Goal: Transaction & Acquisition: Purchase product/service

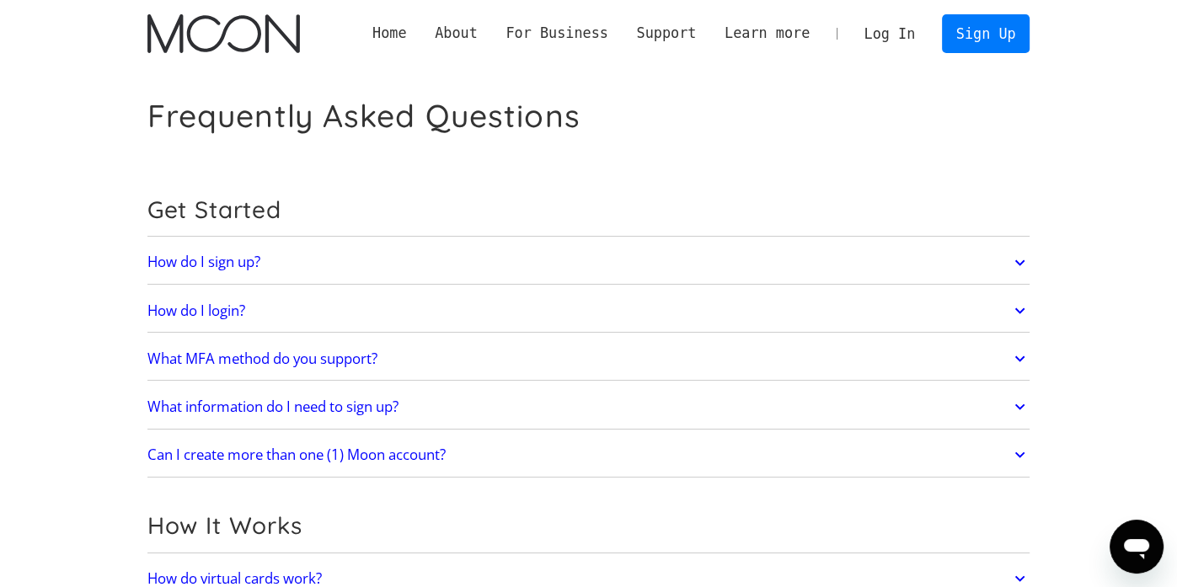
click at [902, 30] on link "Log In" at bounding box center [889, 33] width 79 height 37
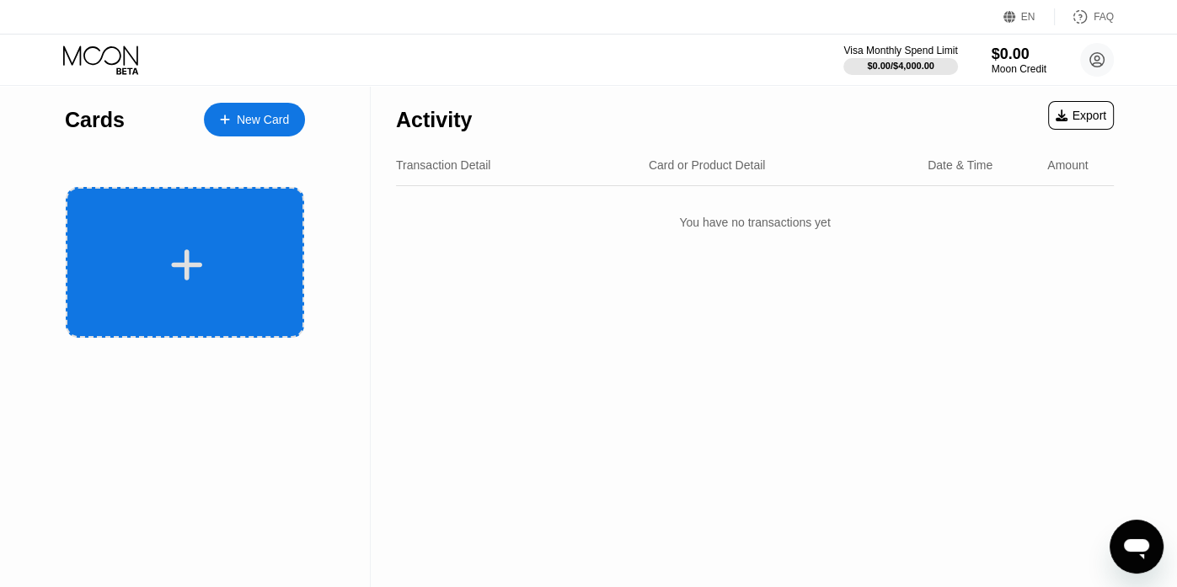
click at [260, 265] on div at bounding box center [187, 265] width 209 height 38
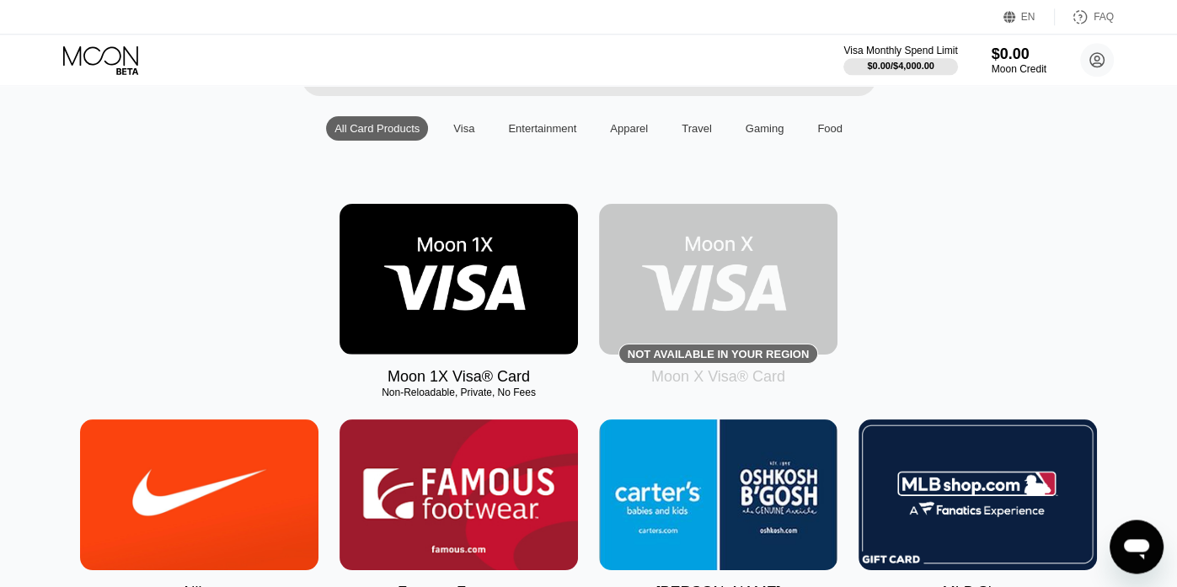
scroll to position [152, 0]
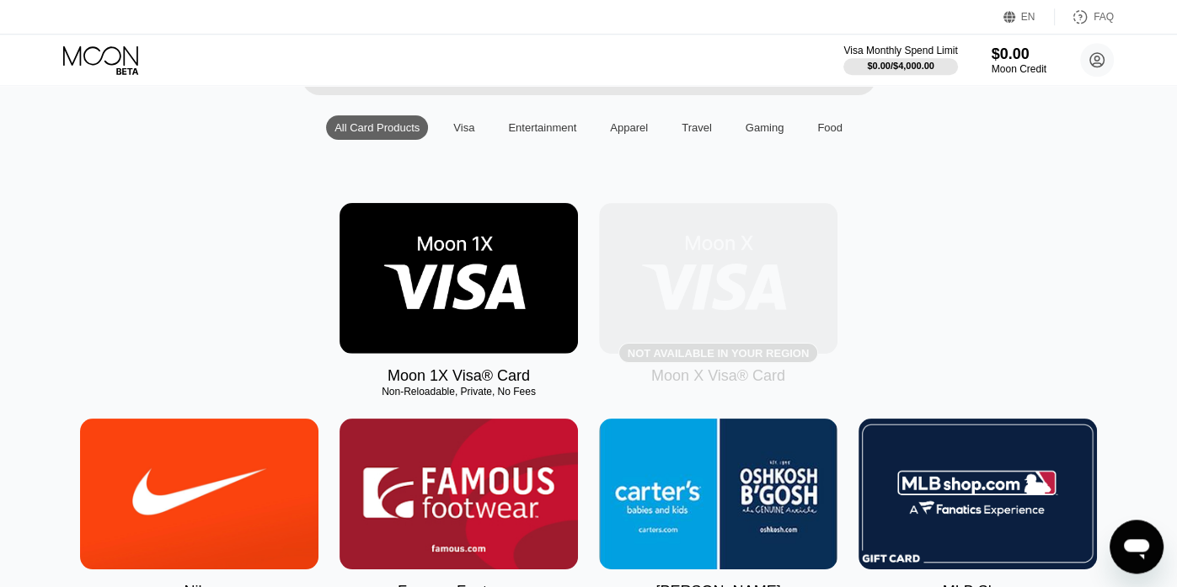
click at [684, 276] on img at bounding box center [718, 278] width 239 height 151
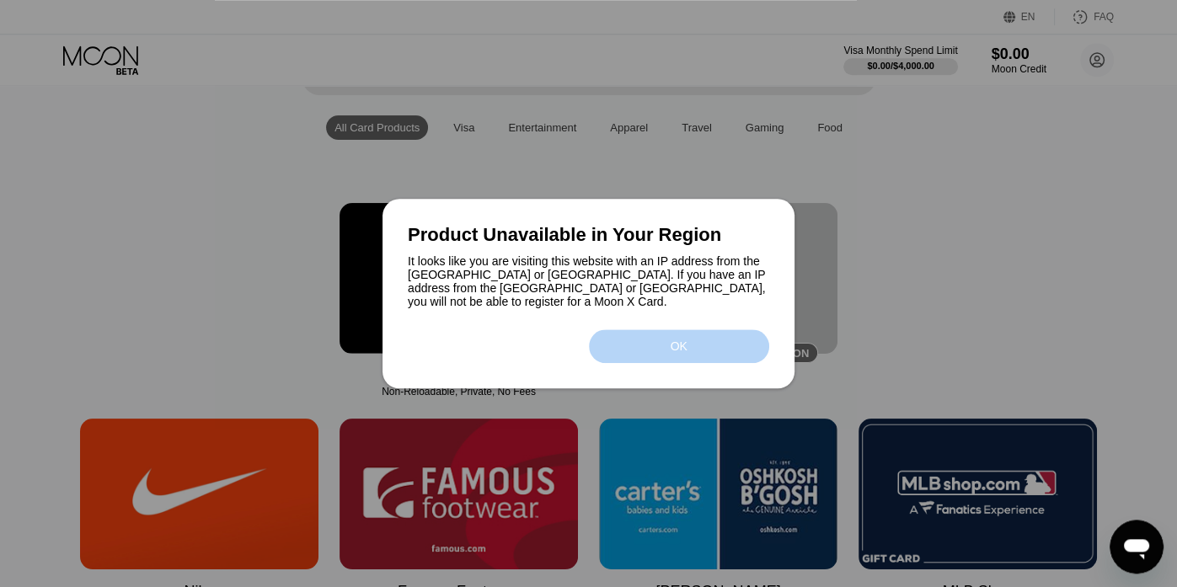
click at [654, 351] on div "OK" at bounding box center [679, 347] width 180 height 34
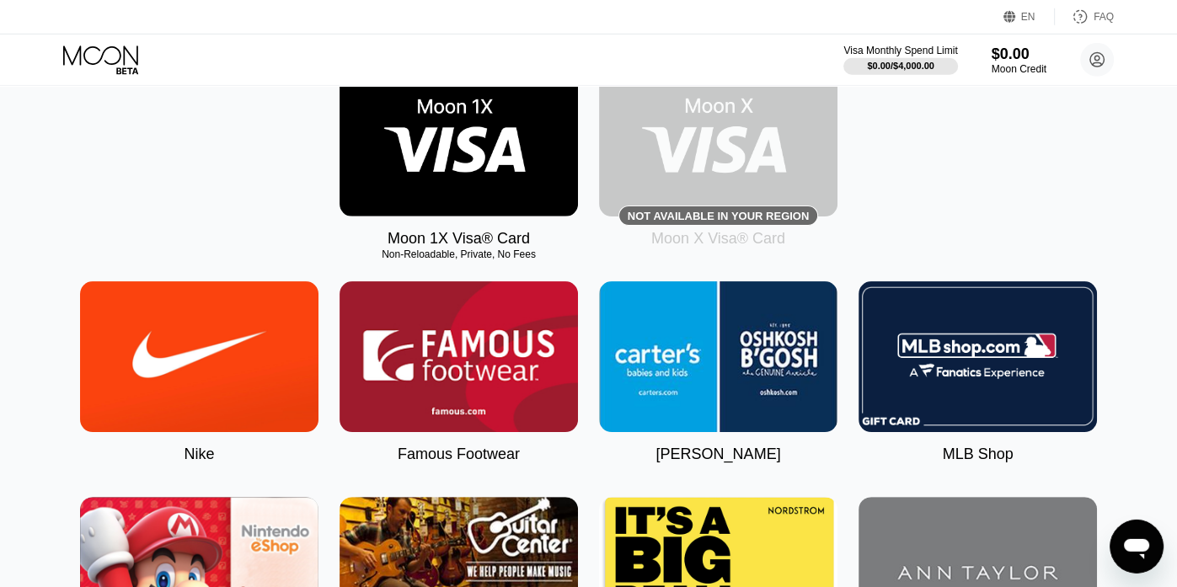
scroll to position [0, 0]
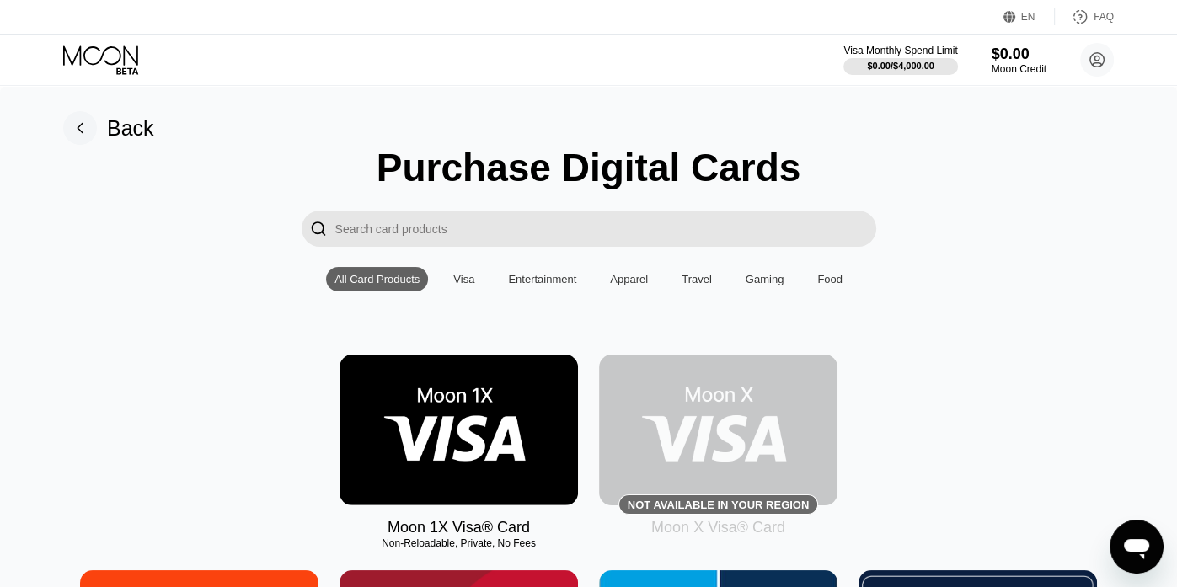
click at [525, 239] on input "Search card products" at bounding box center [605, 229] width 541 height 36
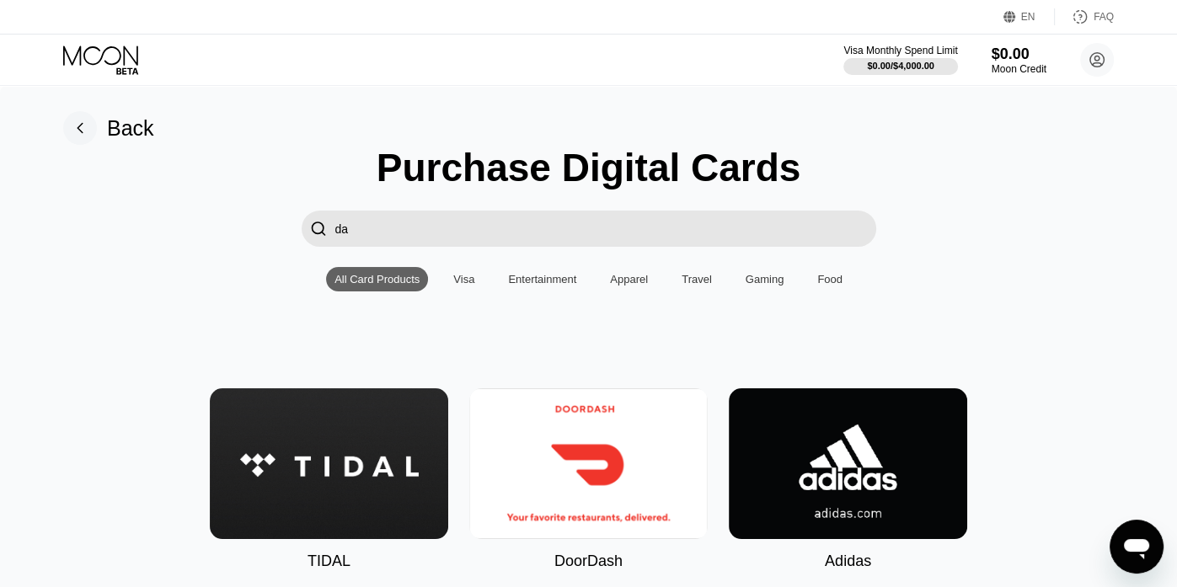
type input "d"
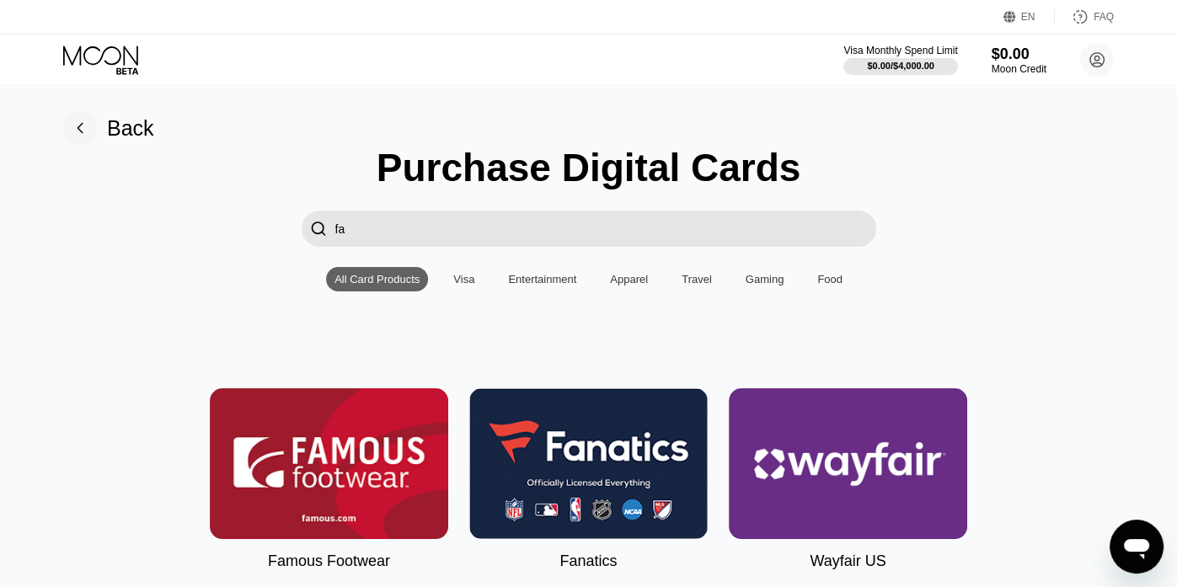
type input "f"
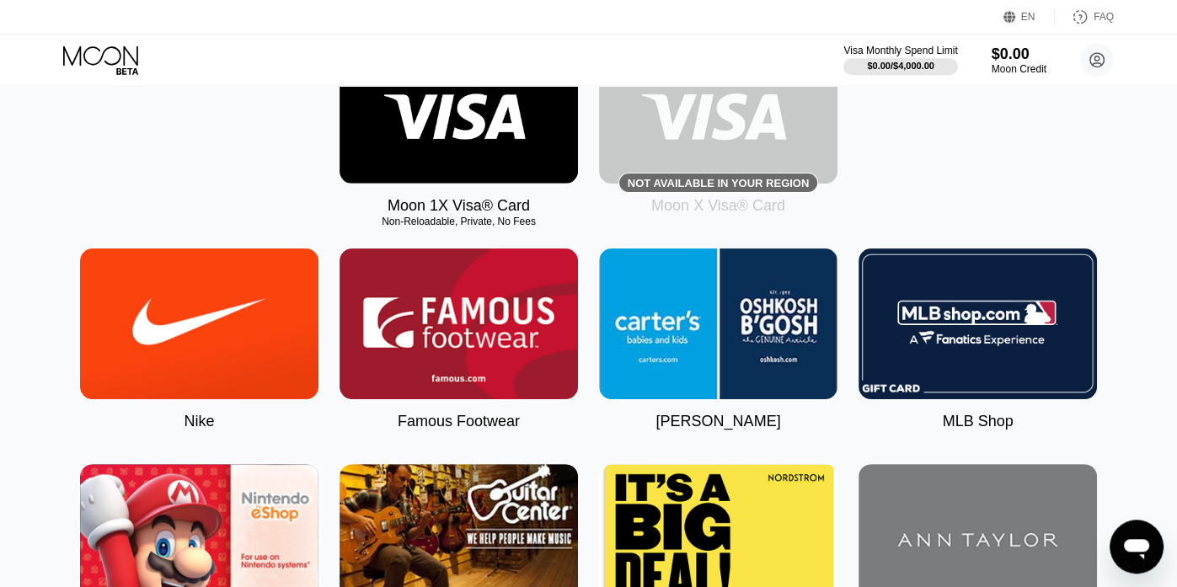
scroll to position [363, 0]
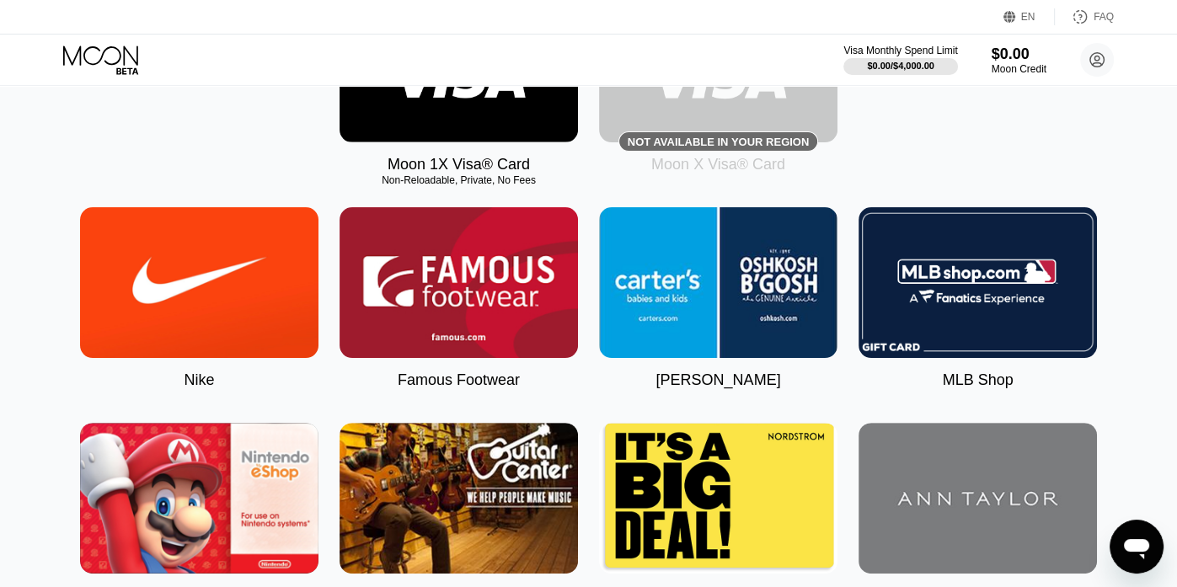
click at [223, 344] on img at bounding box center [199, 282] width 239 height 151
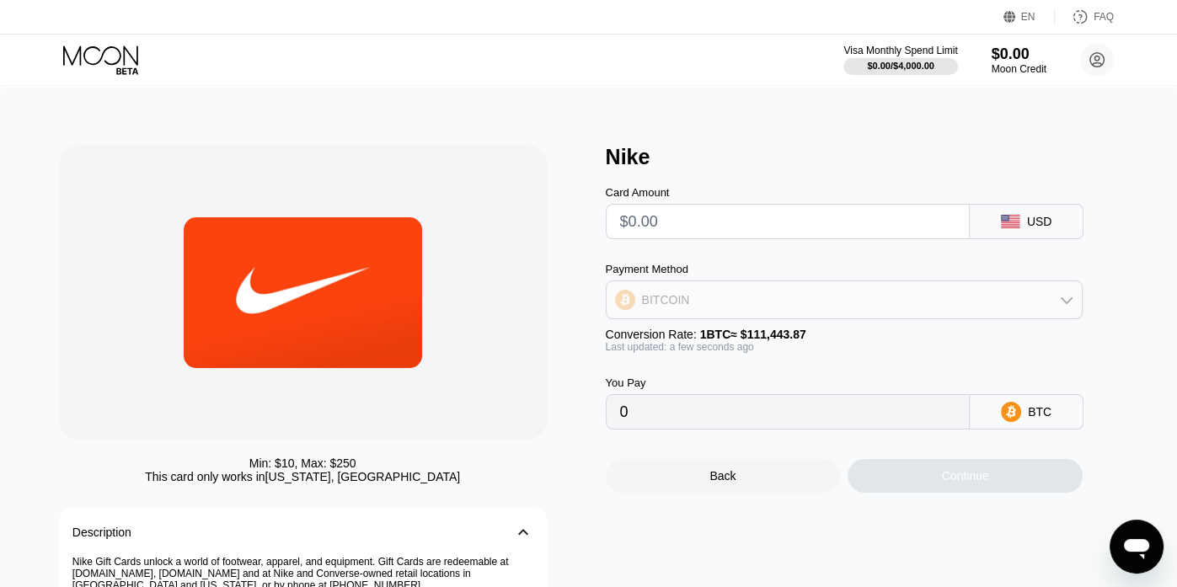
click at [704, 317] on div "BITCOIN" at bounding box center [845, 300] width 476 height 34
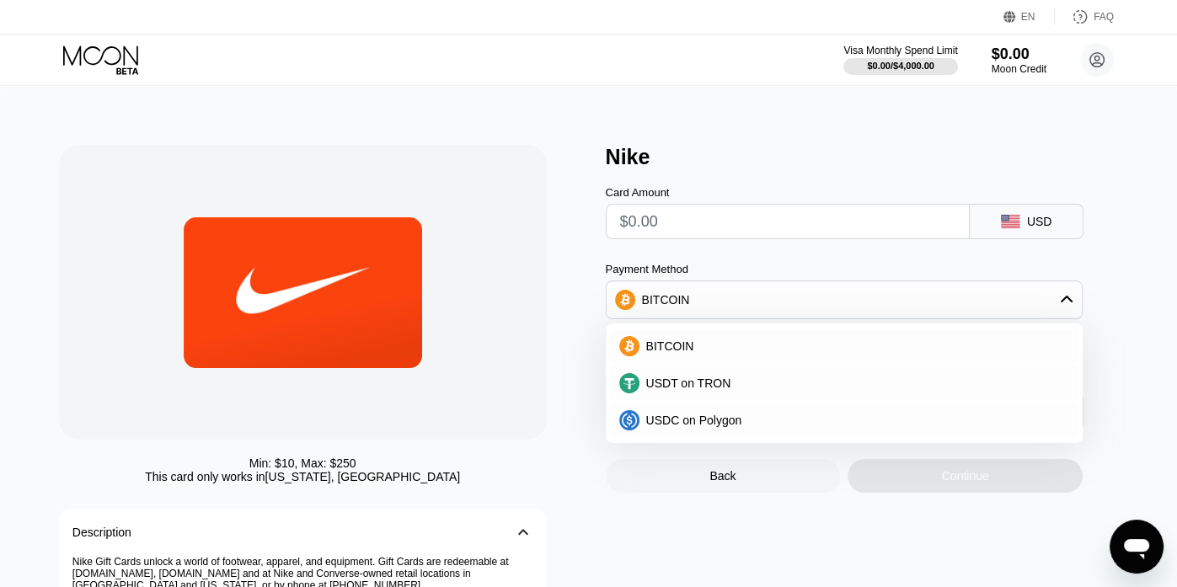
click at [571, 330] on div "Min: $ 10 , Max: $ 250 This card only works in Puerto Rico, The United States D…" at bounding box center [324, 423] width 530 height 556
click at [712, 309] on div "BITCOIN" at bounding box center [845, 300] width 476 height 34
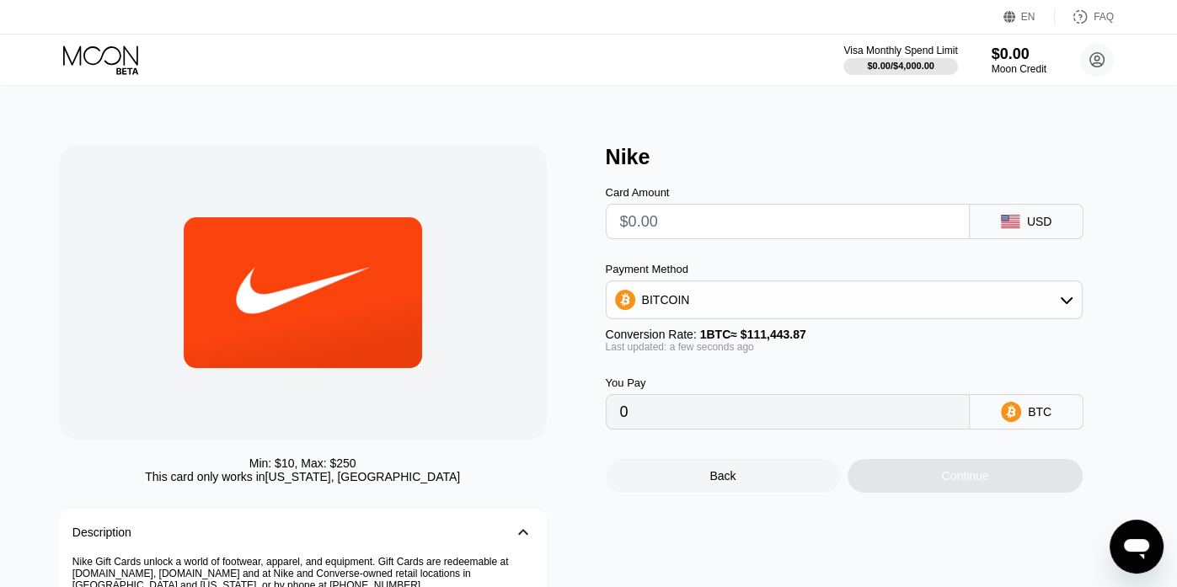
click at [103, 52] on icon at bounding box center [102, 60] width 78 height 29
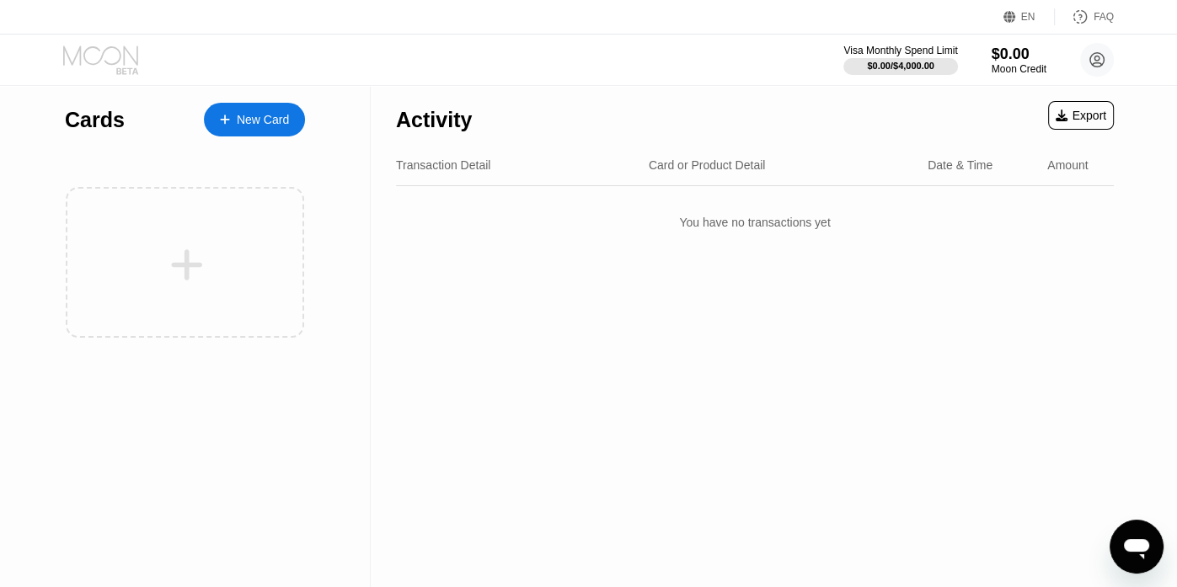
click at [103, 52] on icon at bounding box center [102, 60] width 78 height 29
